Goal: Information Seeking & Learning: Learn about a topic

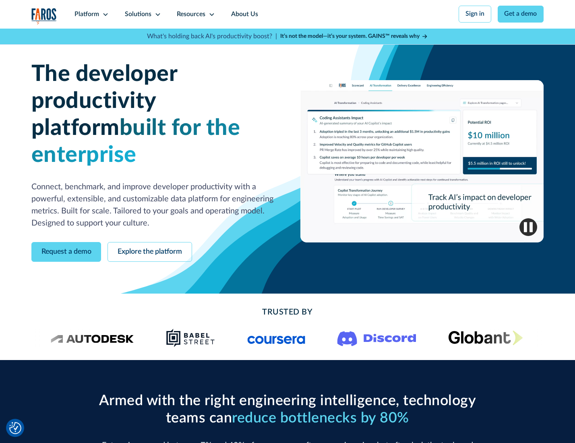
click at [104, 14] on icon at bounding box center [105, 14] width 6 height 6
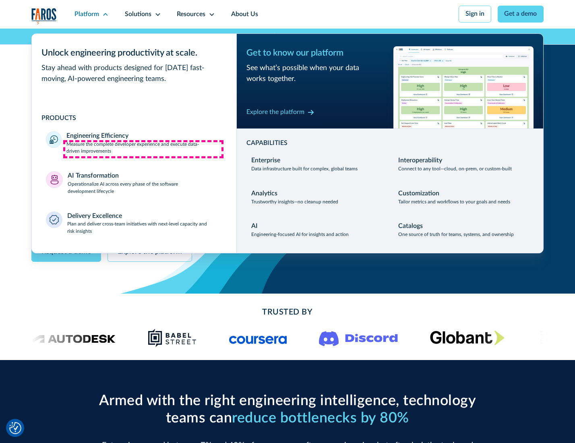
click at [143, 149] on p "Measure the complete developer experience and execute data-driven improvements" at bounding box center [143, 148] width 155 height 14
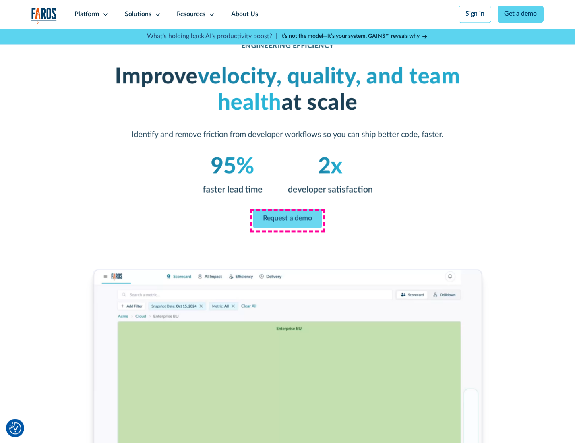
click at [287, 219] on link "Request a demo" at bounding box center [287, 218] width 69 height 19
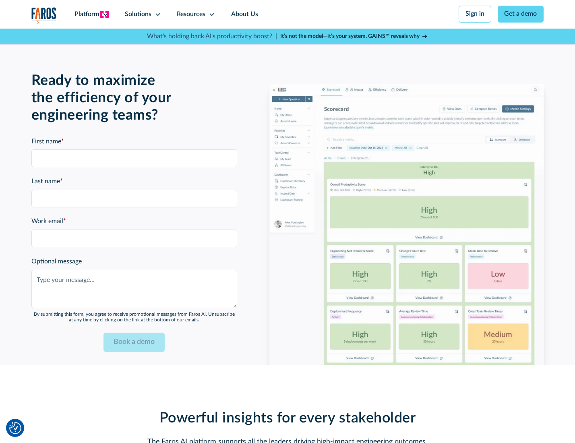
scroll to position [1752, 0]
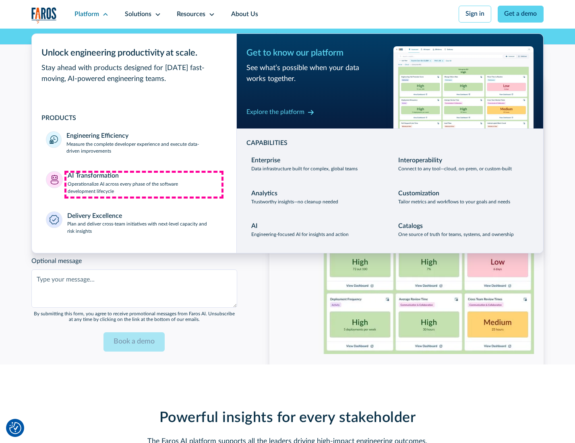
click at [144, 184] on p "Operationalize AI across every phase of the software development lifecycle" at bounding box center [145, 188] width 155 height 14
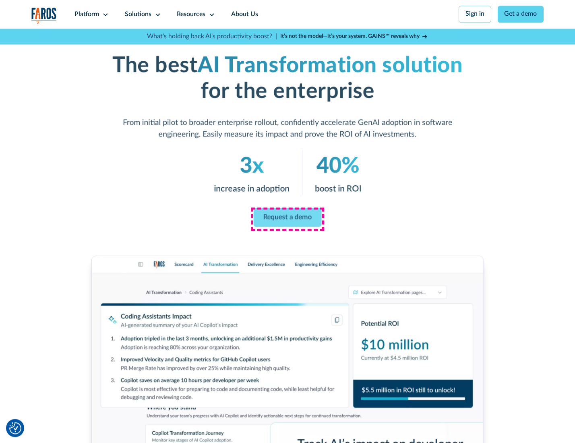
click at [287, 219] on link "Request a demo" at bounding box center [288, 217] width 68 height 19
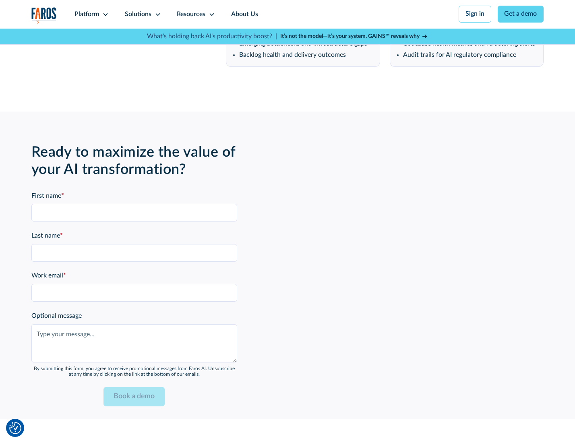
click at [90, 14] on div "Platform" at bounding box center [86, 15] width 25 height 10
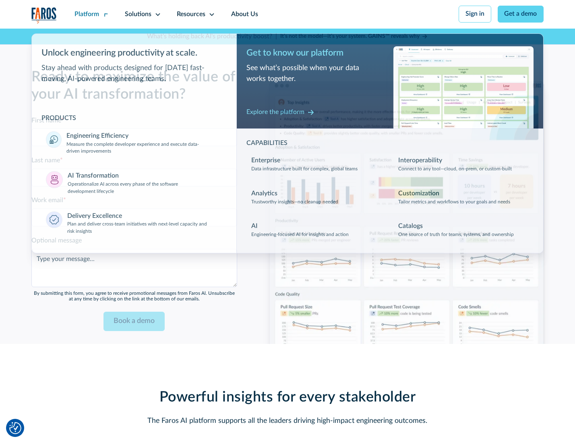
scroll to position [1946, 0]
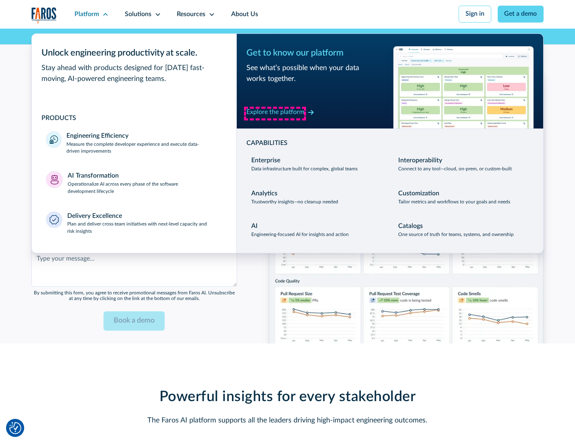
click at [275, 113] on div "Explore the platform" at bounding box center [275, 112] width 58 height 10
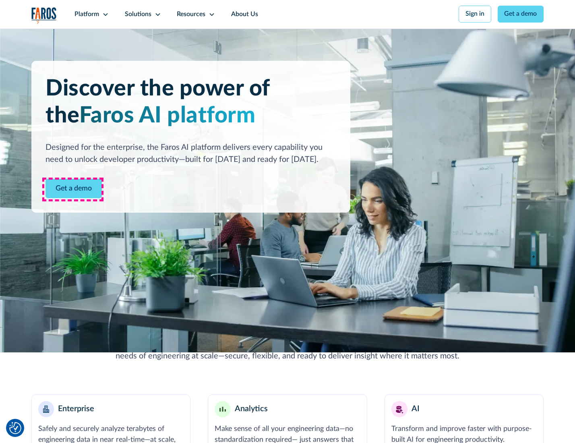
click at [73, 189] on link "Get a demo" at bounding box center [73, 189] width 56 height 20
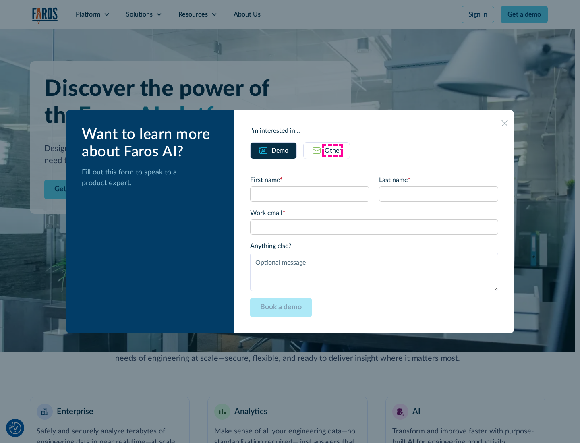
click at [332, 150] on div "Other" at bounding box center [332, 151] width 17 height 10
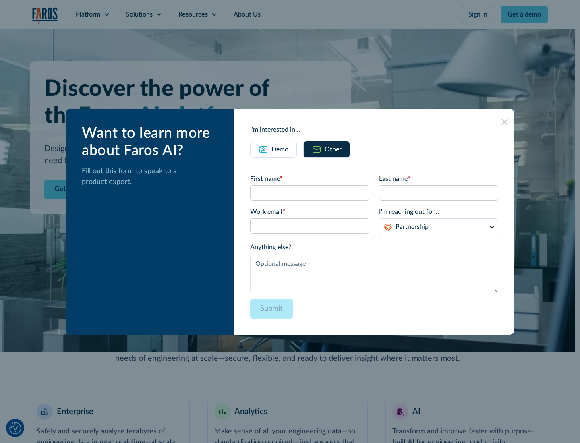
click at [279, 149] on div "Demo" at bounding box center [279, 150] width 17 height 10
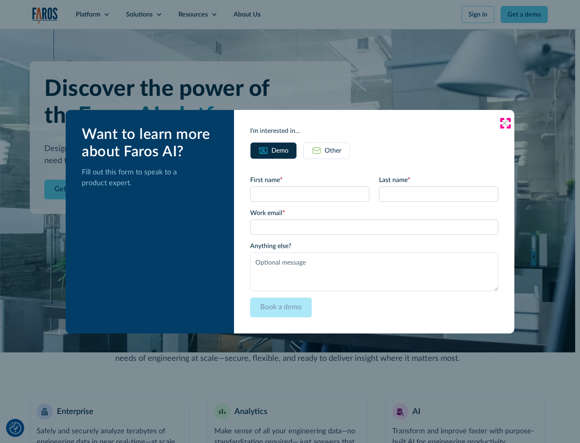
click at [505, 123] on icon at bounding box center [504, 123] width 6 height 6
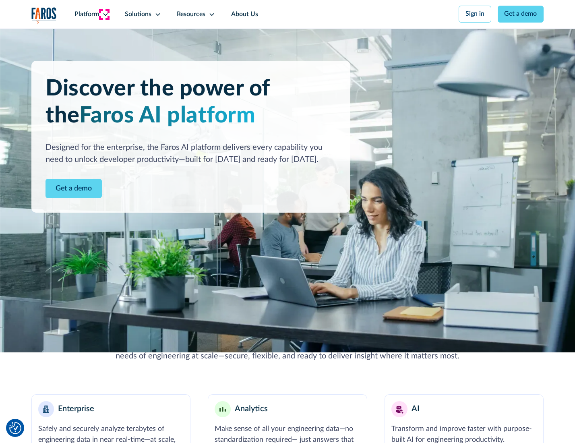
click at [104, 14] on icon at bounding box center [105, 14] width 6 height 6
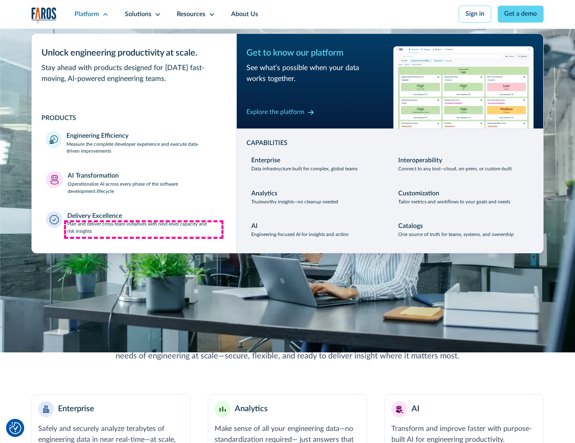
click at [144, 229] on p "Plan and deliver cross-team initiatives with next-level capacity and risk insig…" at bounding box center [144, 228] width 155 height 14
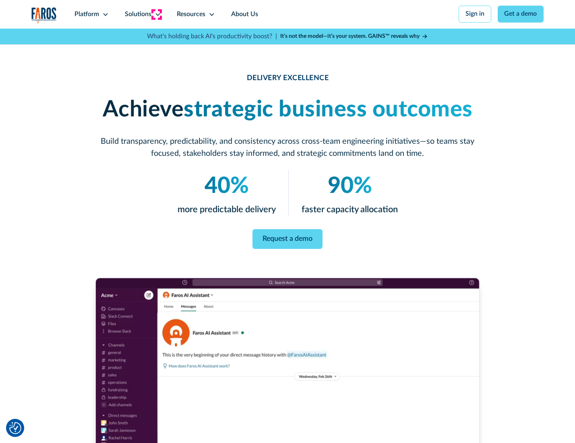
click at [156, 14] on icon at bounding box center [158, 14] width 6 height 6
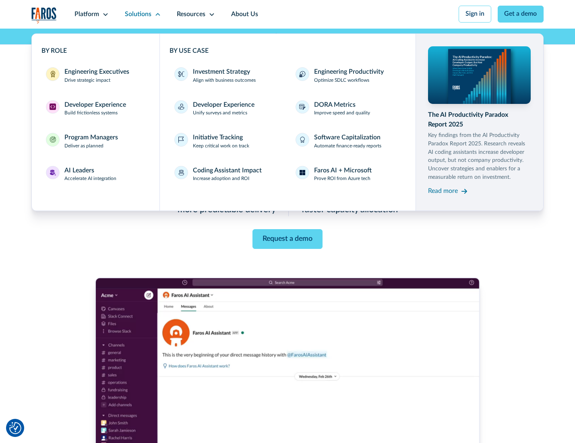
click at [94, 76] on div "Engineering Executives" at bounding box center [96, 72] width 65 height 10
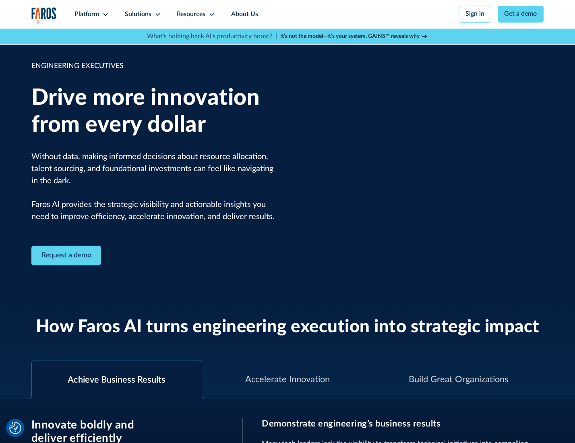
click at [156, 14] on icon at bounding box center [158, 14] width 6 height 6
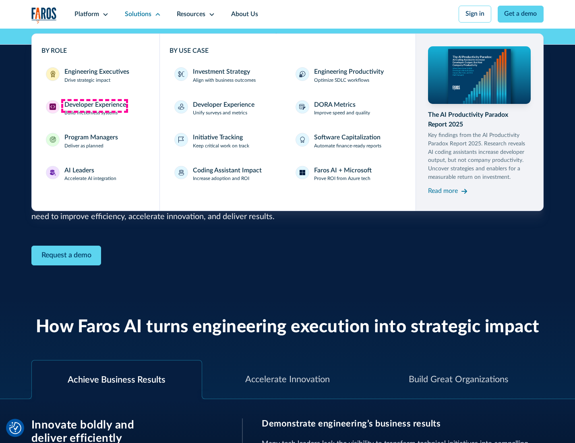
click at [94, 105] on div "Developer Experience" at bounding box center [95, 105] width 62 height 10
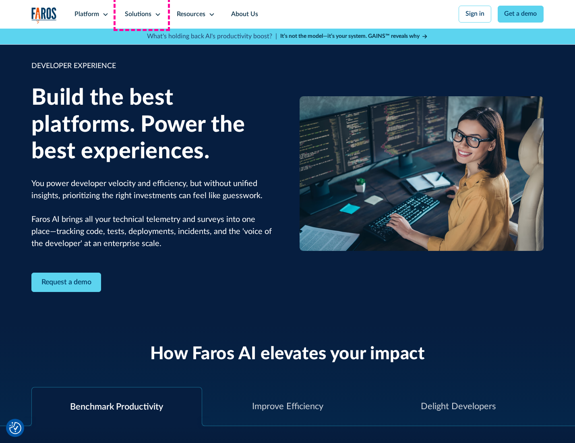
click at [142, 14] on div "Solutions" at bounding box center [138, 15] width 27 height 10
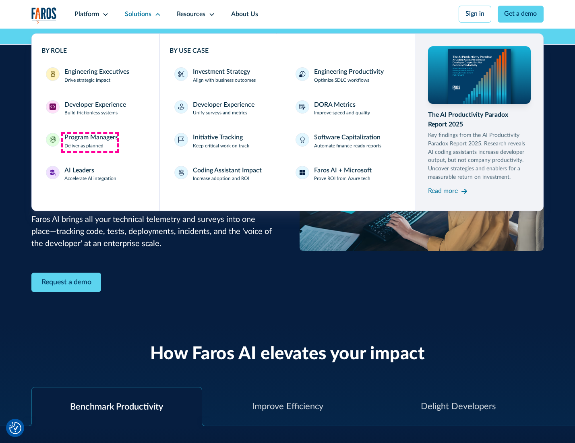
click at [90, 142] on div "Program Managers" at bounding box center [91, 138] width 54 height 10
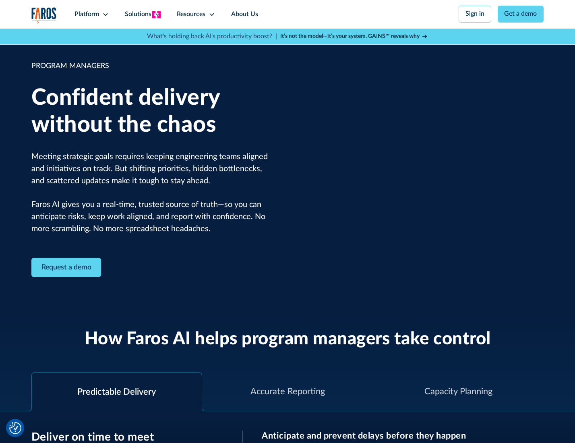
click at [156, 14] on icon at bounding box center [158, 14] width 6 height 6
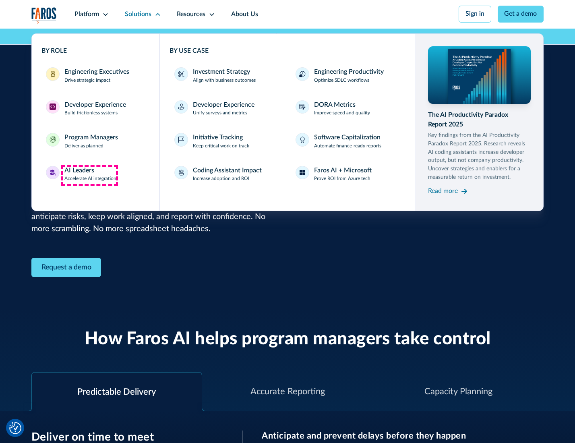
click at [89, 175] on div "AI Leaders" at bounding box center [79, 171] width 30 height 10
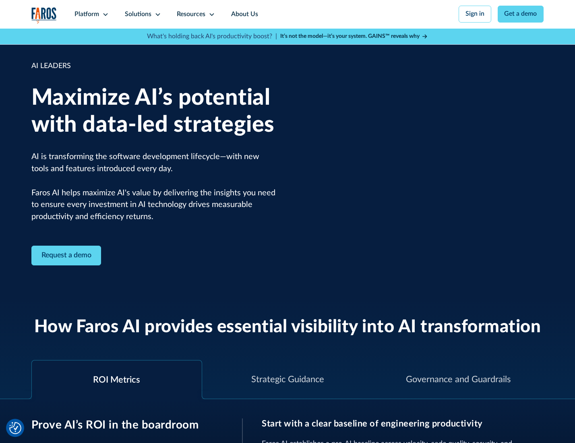
click at [156, 14] on icon at bounding box center [158, 14] width 6 height 6
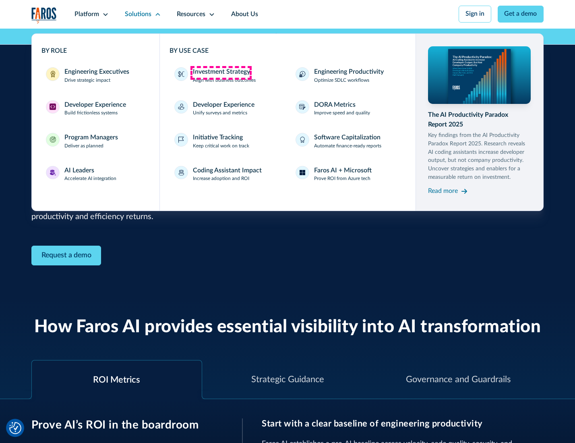
click at [221, 72] on div "Investment Strategy" at bounding box center [221, 72] width 57 height 10
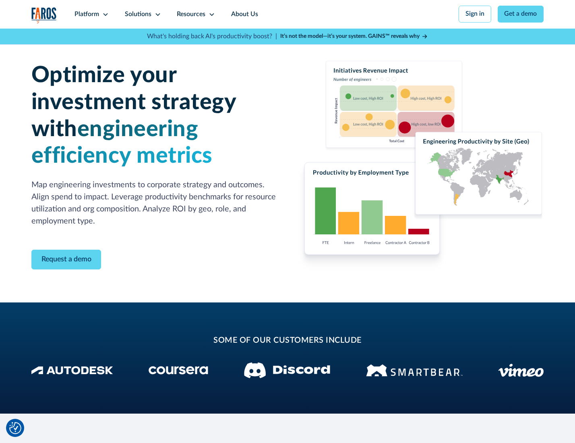
click at [156, 14] on icon at bounding box center [158, 14] width 6 height 6
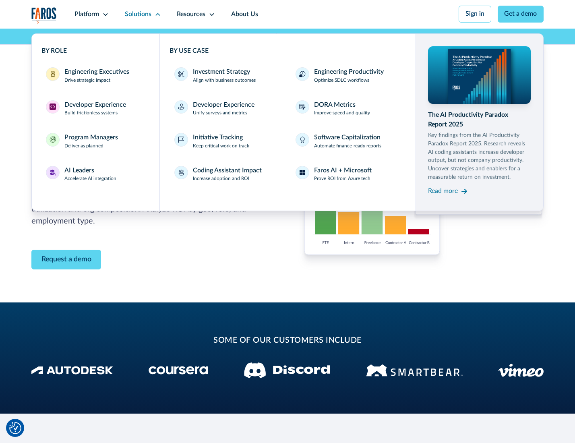
click at [343, 180] on p "Prove ROI from Azure tech" at bounding box center [342, 178] width 56 height 7
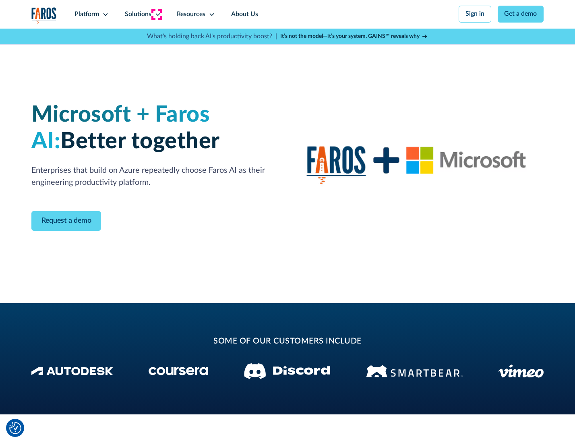
click at [156, 14] on icon at bounding box center [158, 14] width 6 height 6
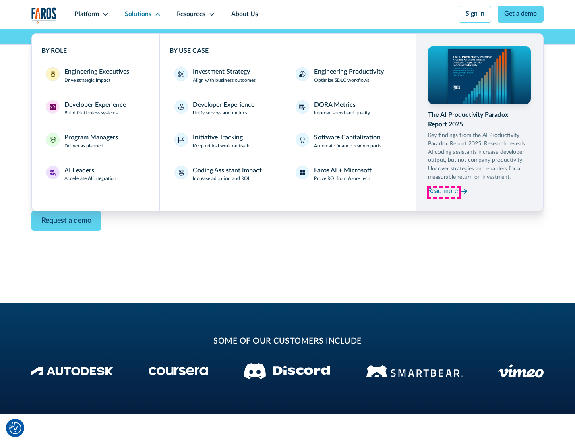
click at [444, 192] on div "Read more" at bounding box center [443, 191] width 30 height 10
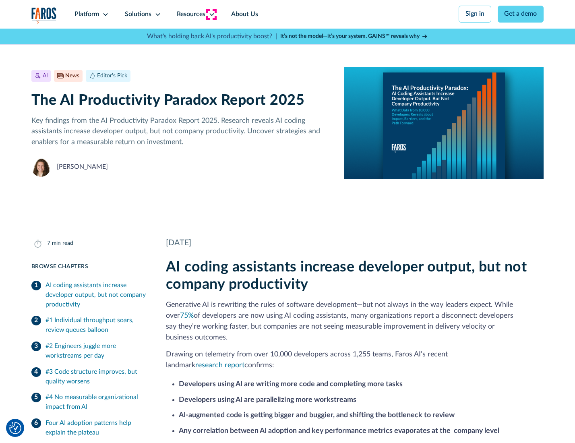
click at [211, 14] on icon at bounding box center [212, 14] width 6 height 6
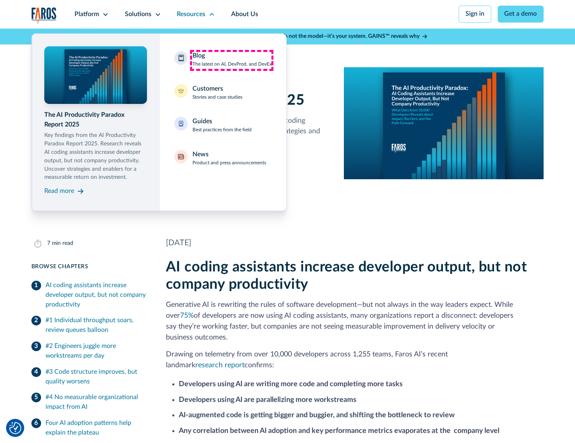
click at [231, 60] on div "Blog The latest on AI, DevProd, and DevEx" at bounding box center [231, 59] width 79 height 17
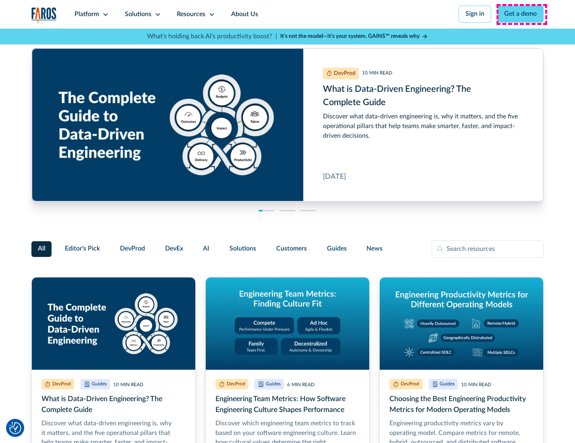
click at [521, 14] on link "Get a demo" at bounding box center [521, 14] width 46 height 17
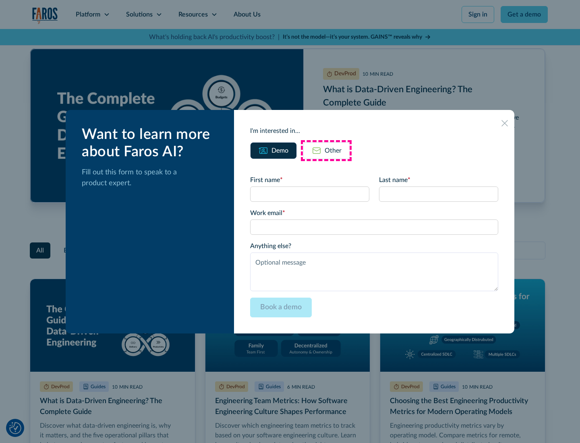
click at [326, 150] on div "Other" at bounding box center [332, 151] width 17 height 10
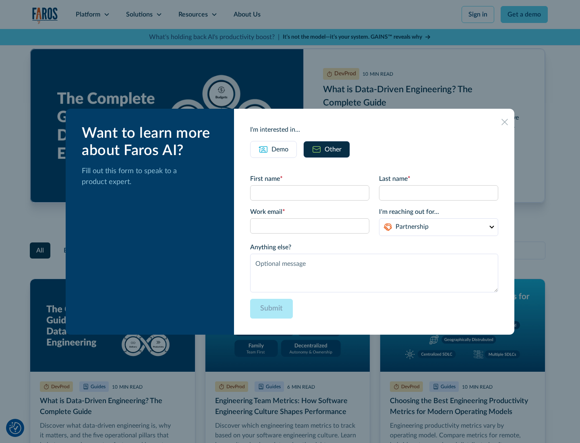
click at [505, 122] on icon at bounding box center [504, 122] width 6 height 6
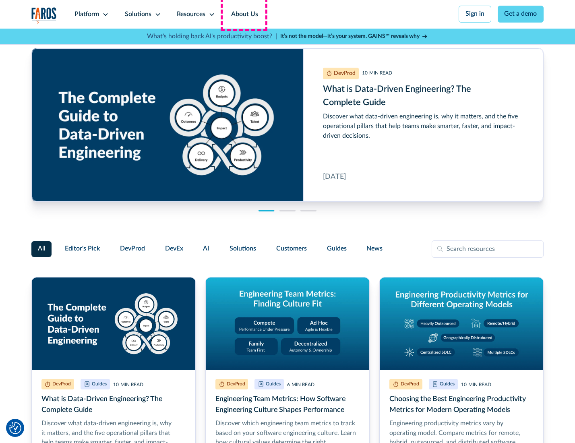
click at [244, 14] on link "About Us" at bounding box center [244, 14] width 43 height 29
